Goal: Obtain resource: Obtain resource

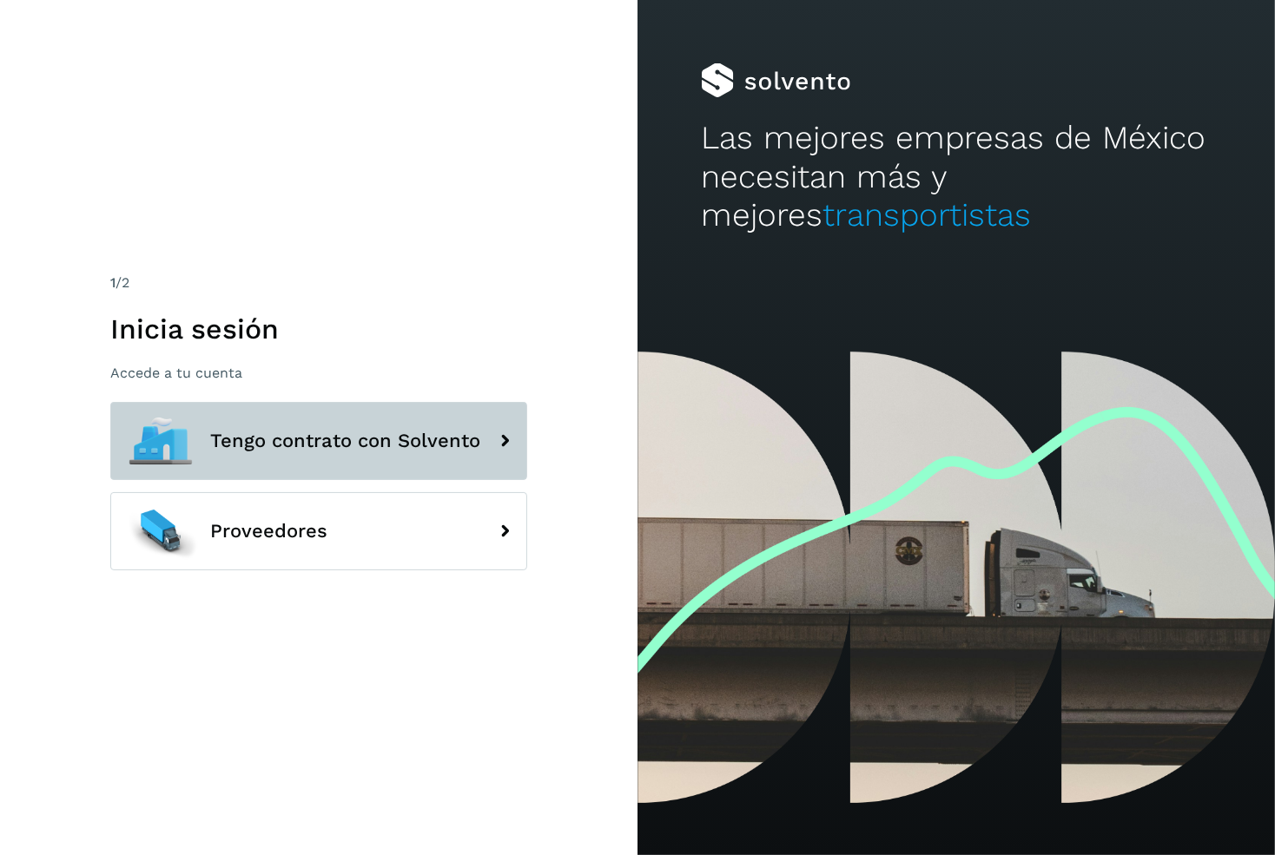
click at [447, 445] on span "Tengo contrato con Solvento" at bounding box center [345, 441] width 270 height 21
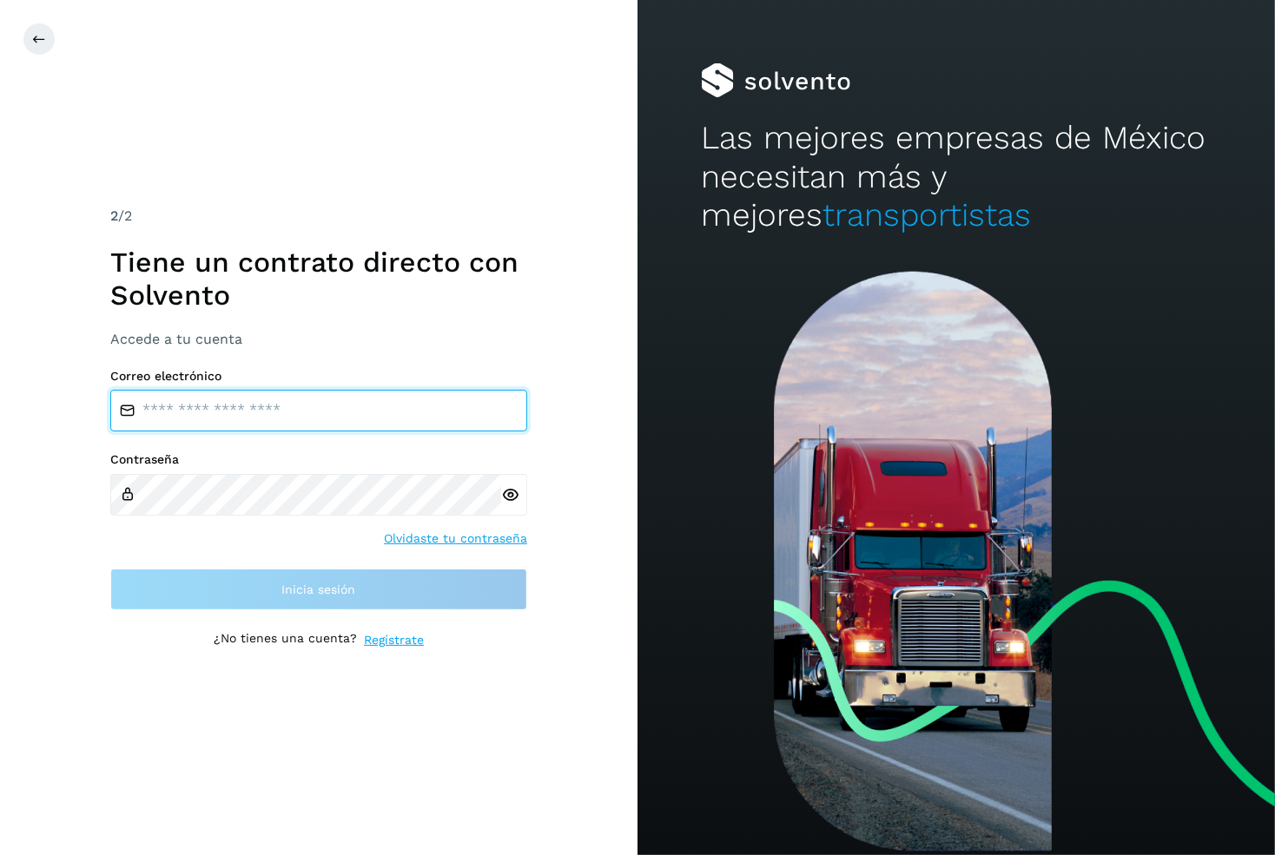
type input "**********"
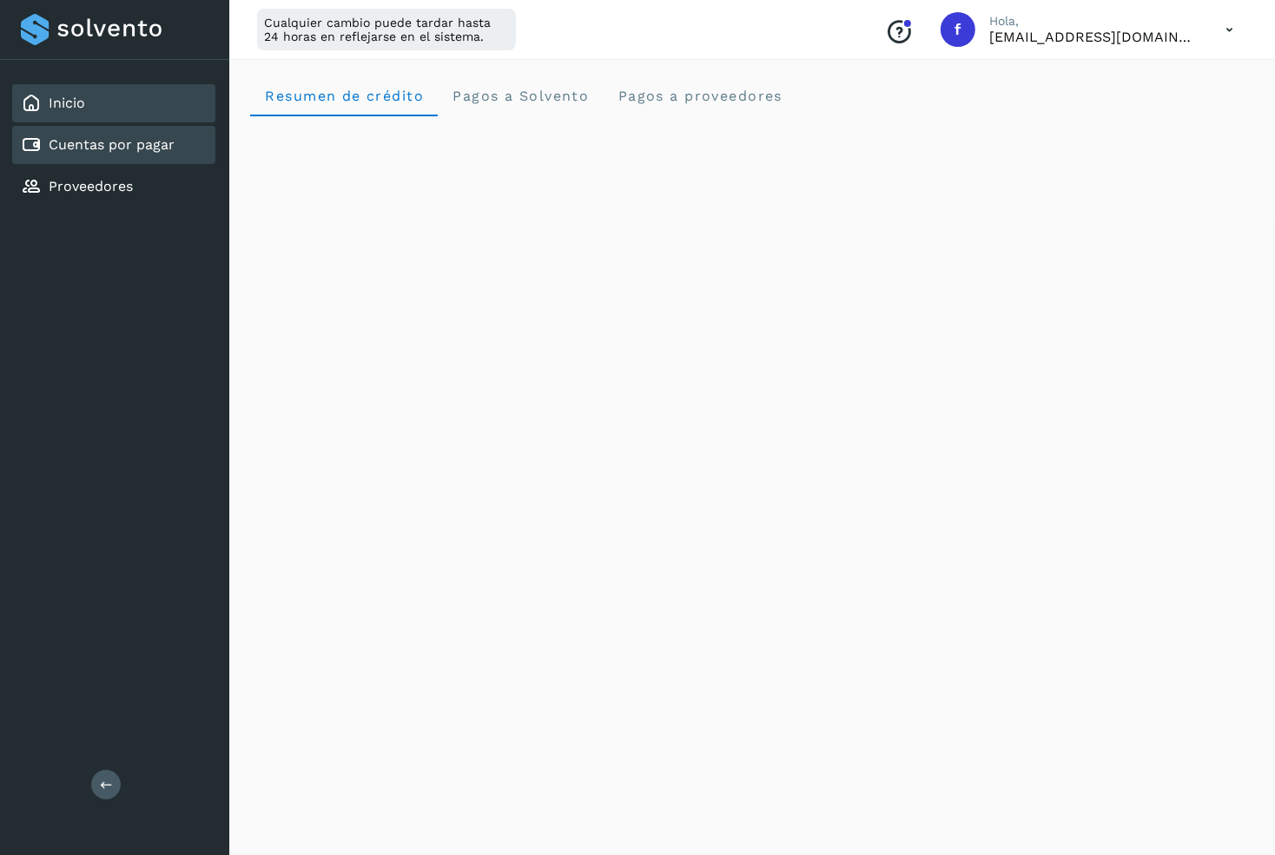
click at [123, 149] on link "Cuentas por pagar" at bounding box center [112, 144] width 126 height 17
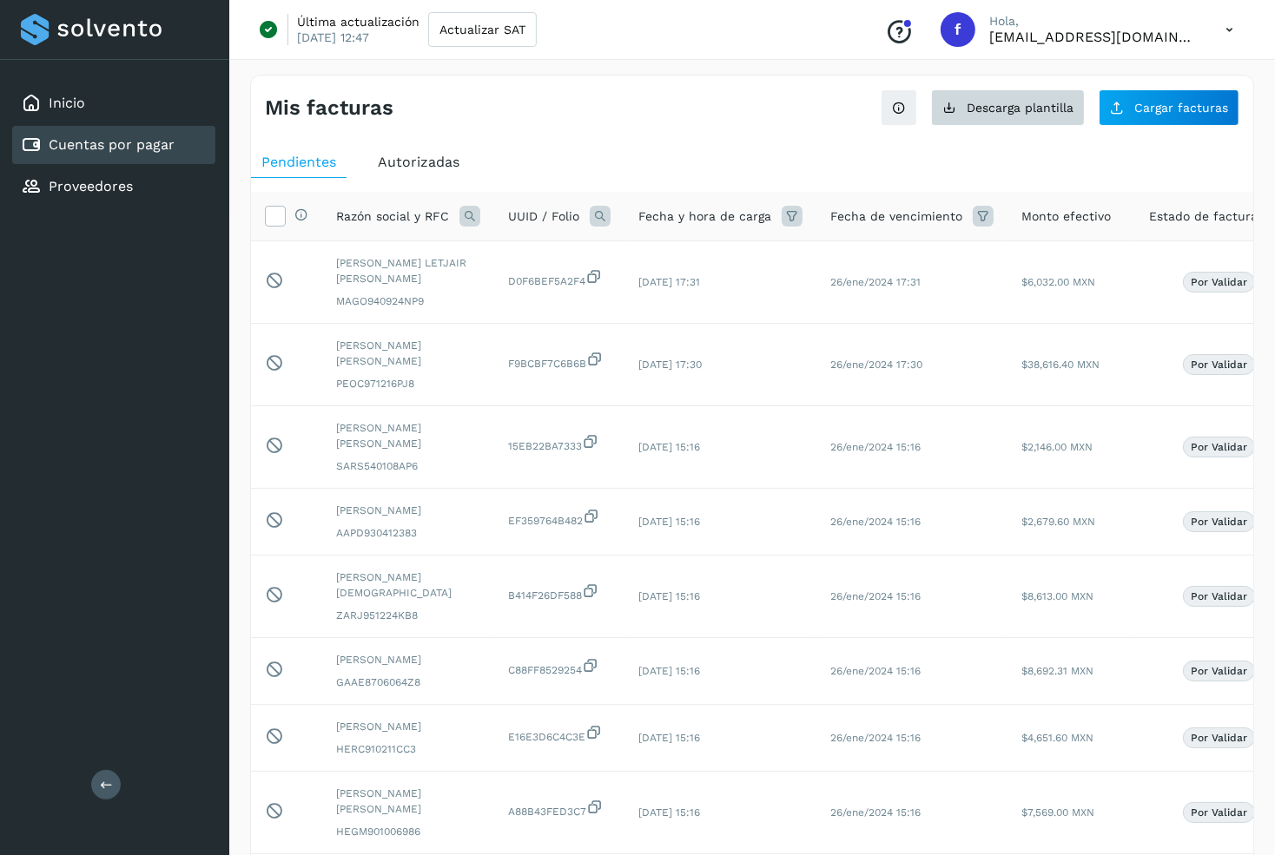
click at [1054, 118] on button "Descarga plantilla" at bounding box center [1008, 107] width 154 height 36
